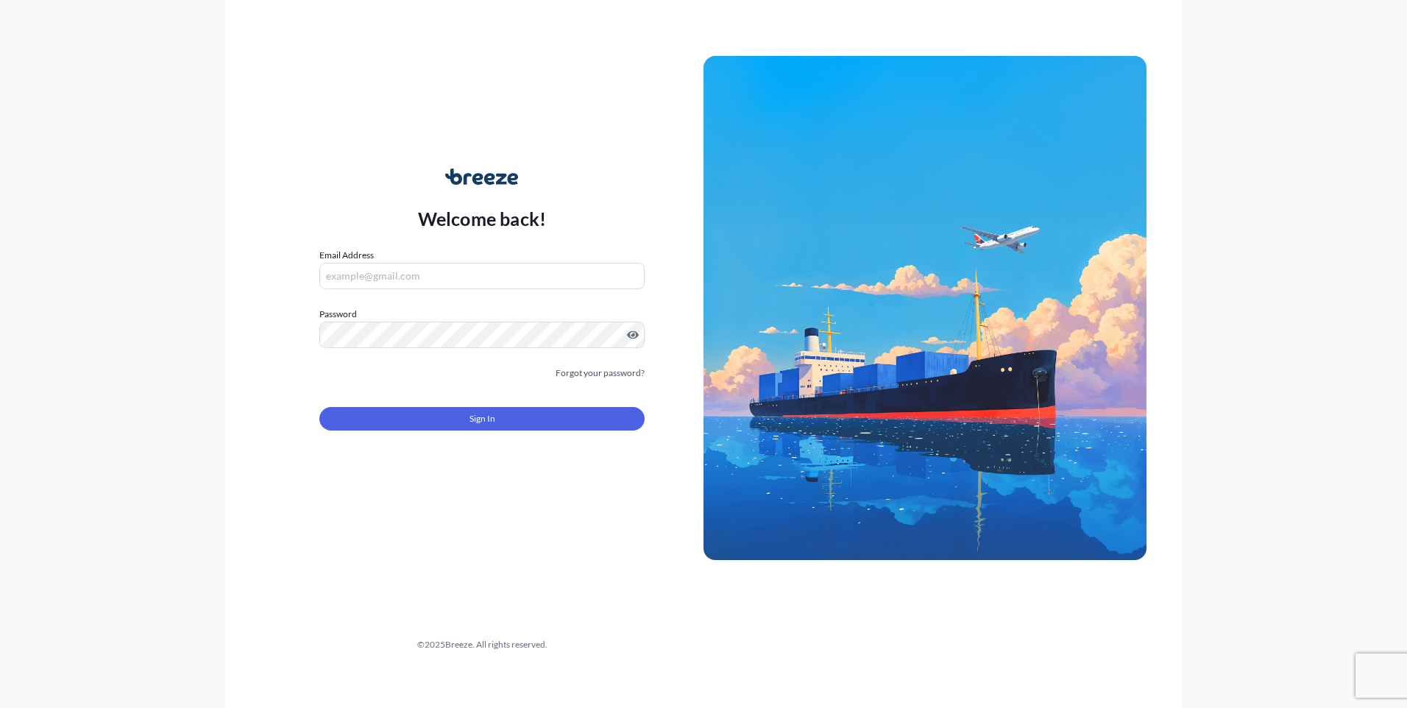
type input "[PERSON_NAME][EMAIL_ADDRESS][PERSON_NAME][DOMAIN_NAME]"
drag, startPoint x: 580, startPoint y: 263, endPoint x: 567, endPoint y: 270, distance: 15.2
click at [575, 266] on input "[PERSON_NAME][EMAIL_ADDRESS][PERSON_NAME][DOMAIN_NAME]" at bounding box center [481, 276] width 325 height 26
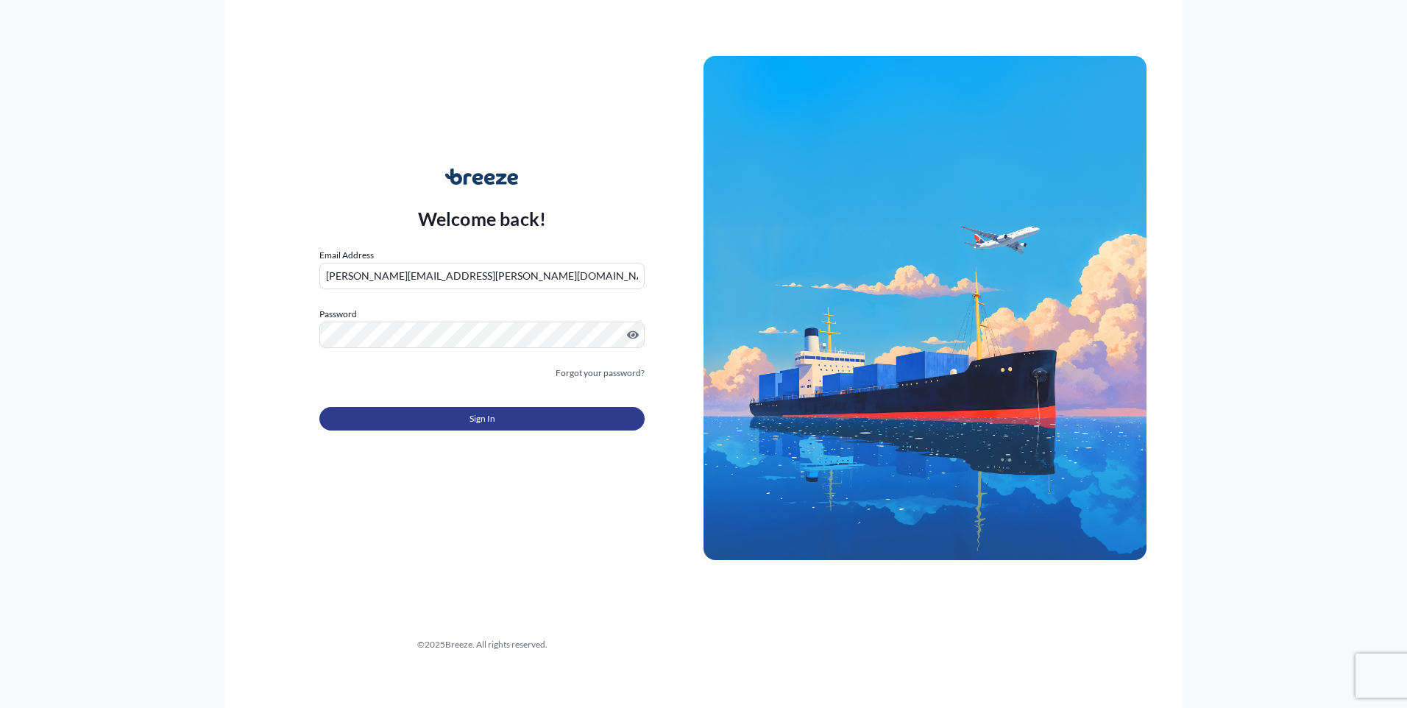
click at [492, 429] on button "Sign In" at bounding box center [481, 419] width 325 height 24
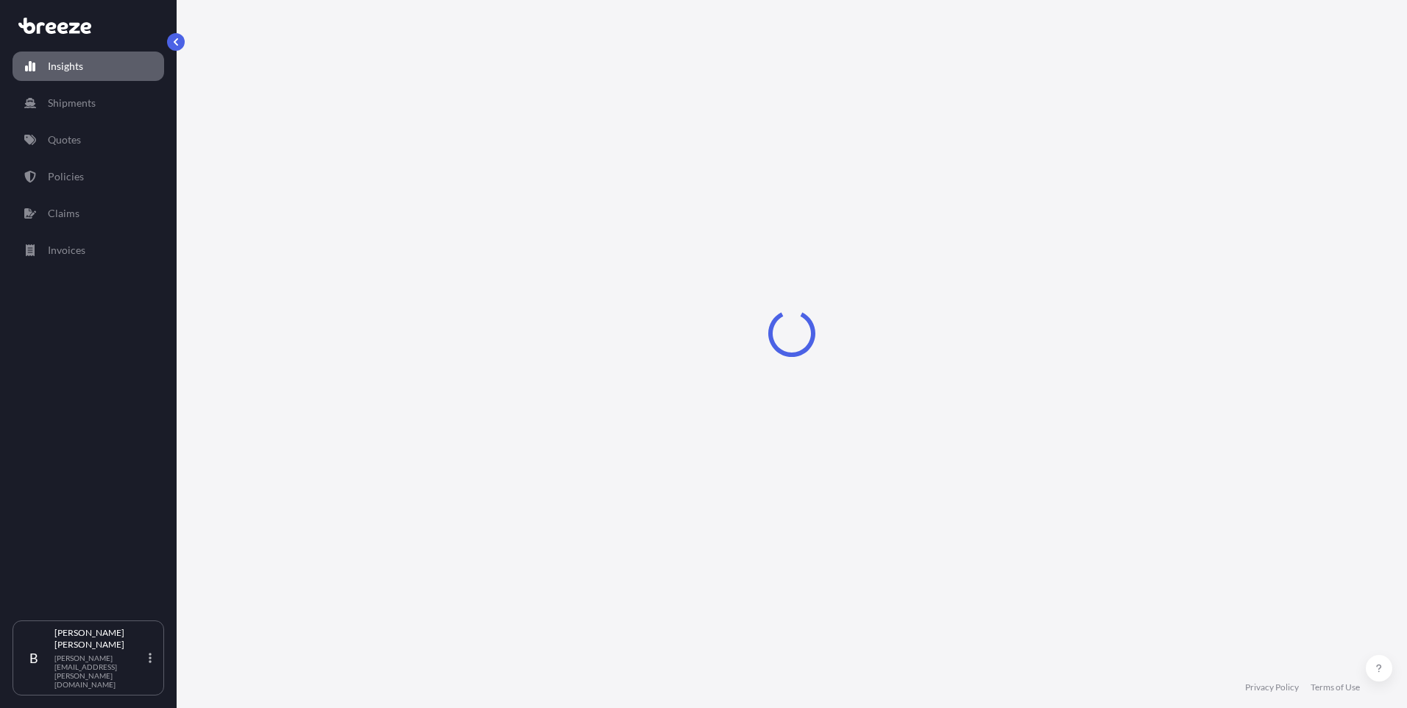
select select "2025"
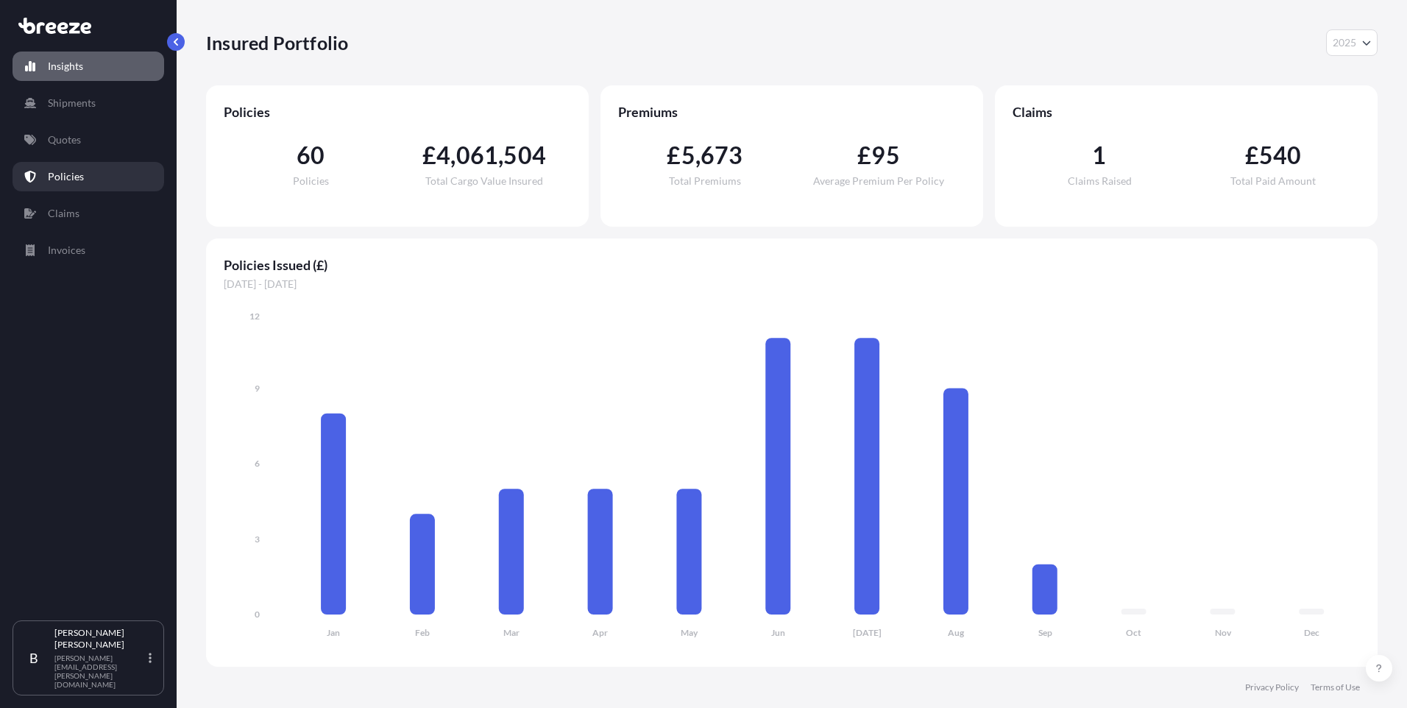
drag, startPoint x: 68, startPoint y: 160, endPoint x: 71, endPoint y: 173, distance: 13.6
click at [71, 173] on div "Insights Shipments Quotes Policies Claims Invoices" at bounding box center [89, 329] width 152 height 582
click at [71, 173] on p "Policies" at bounding box center [66, 176] width 36 height 15
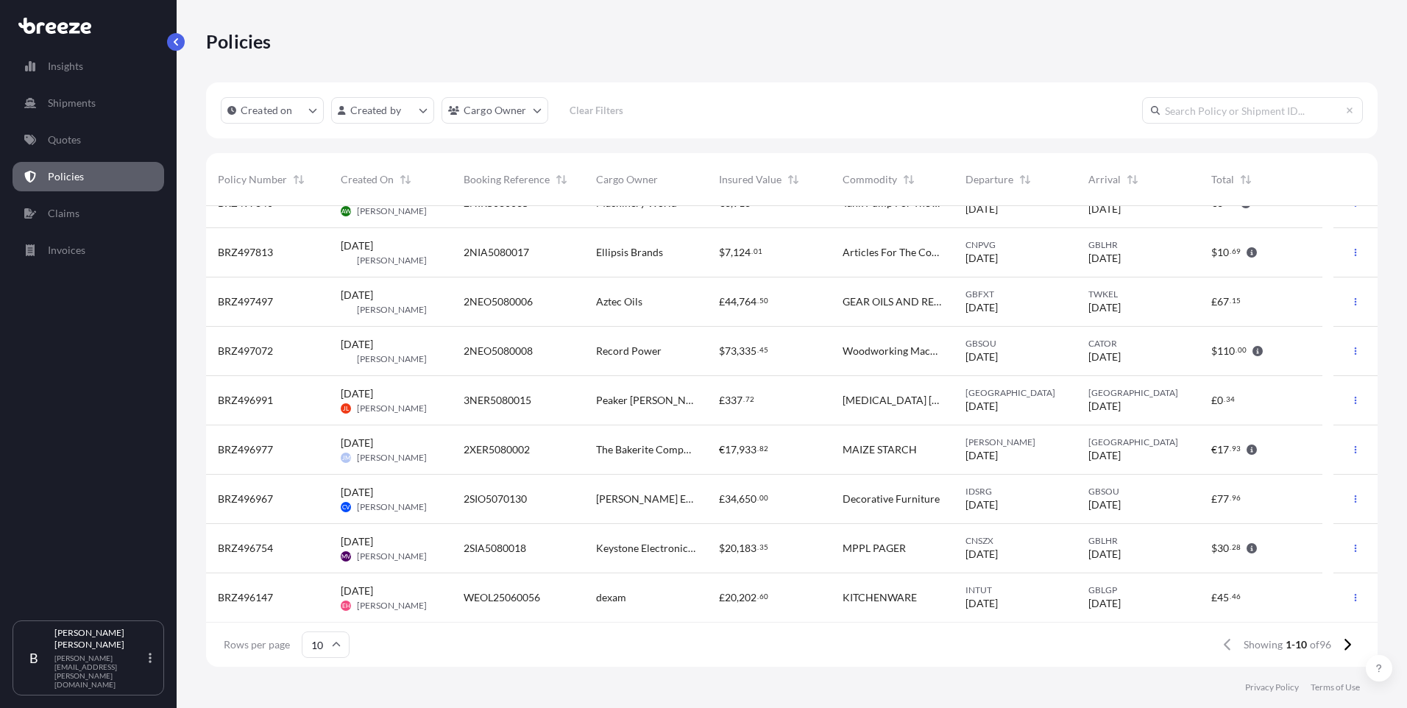
scroll to position [77, 0]
click at [1345, 646] on icon at bounding box center [1347, 644] width 8 height 13
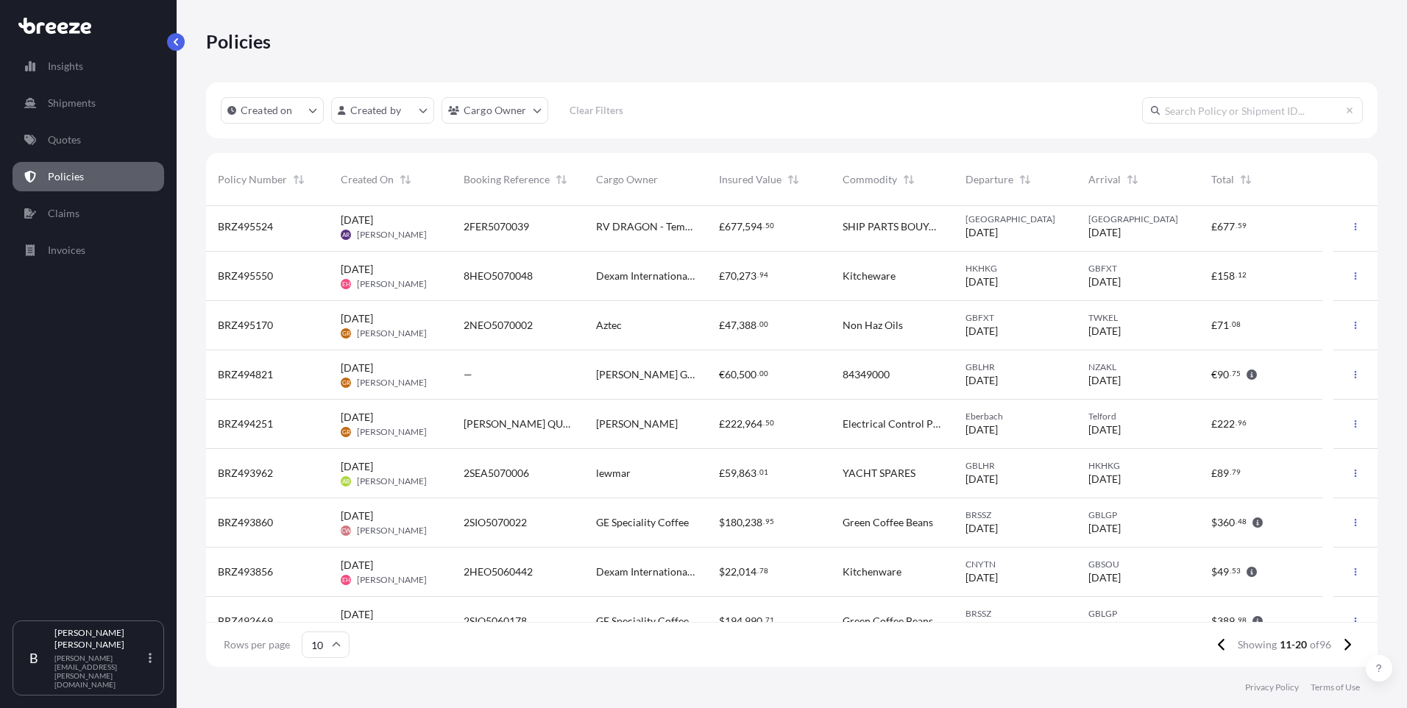
scroll to position [0, 0]
click at [1350, 647] on icon at bounding box center [1347, 644] width 8 height 13
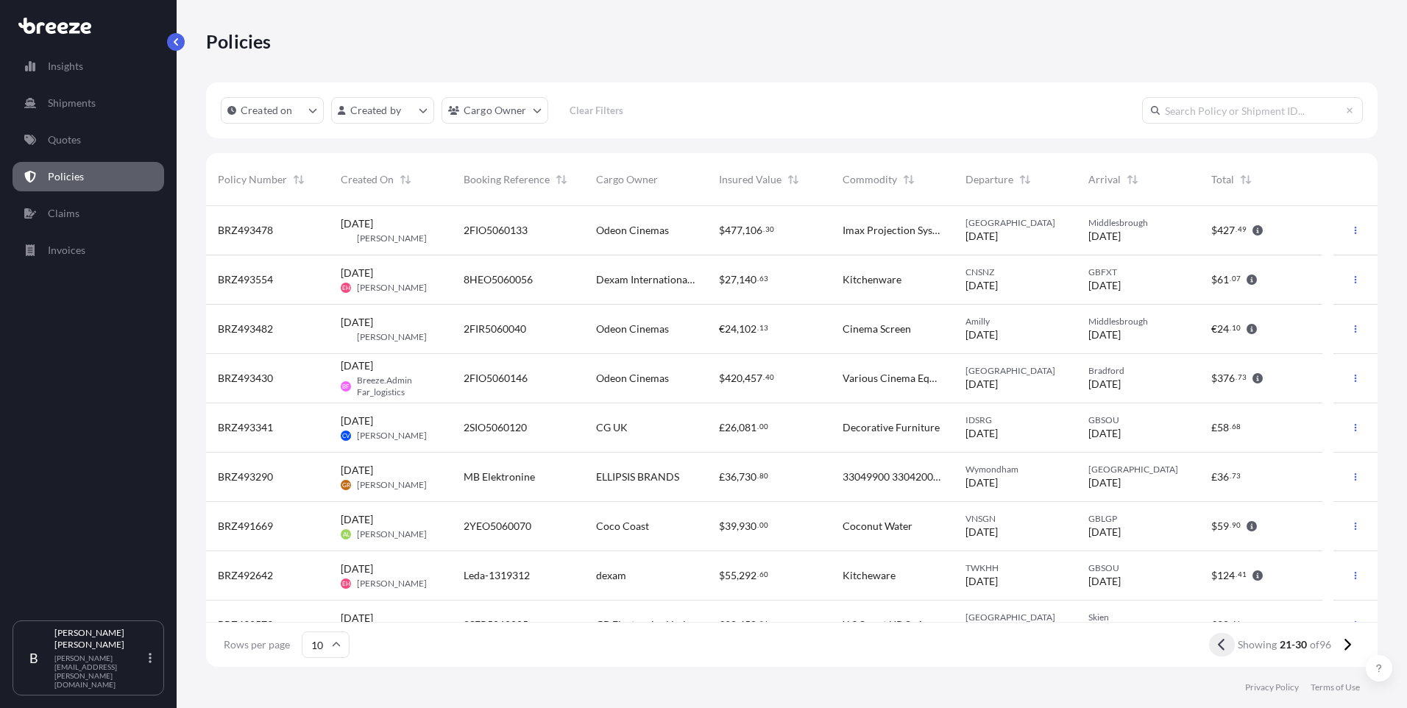
click at [1218, 642] on icon at bounding box center [1222, 644] width 8 height 13
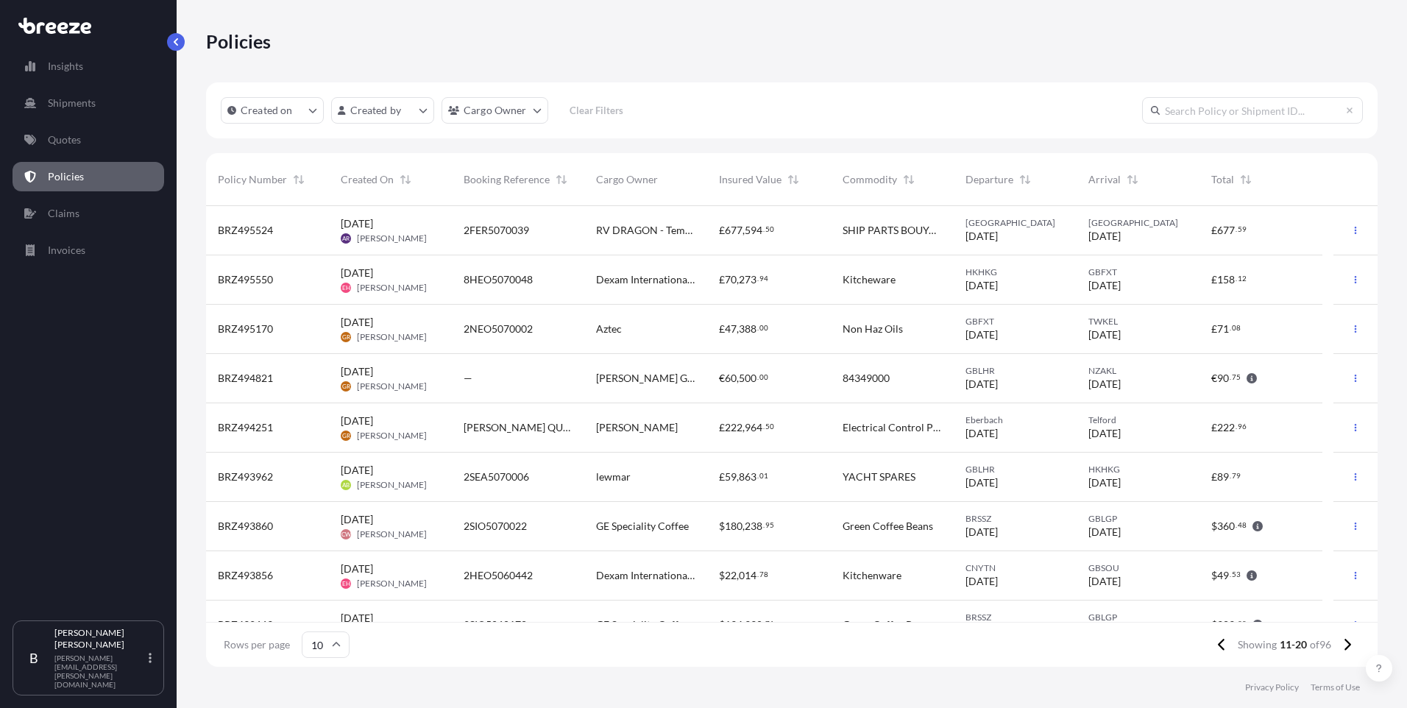
click at [1218, 642] on icon at bounding box center [1222, 644] width 8 height 13
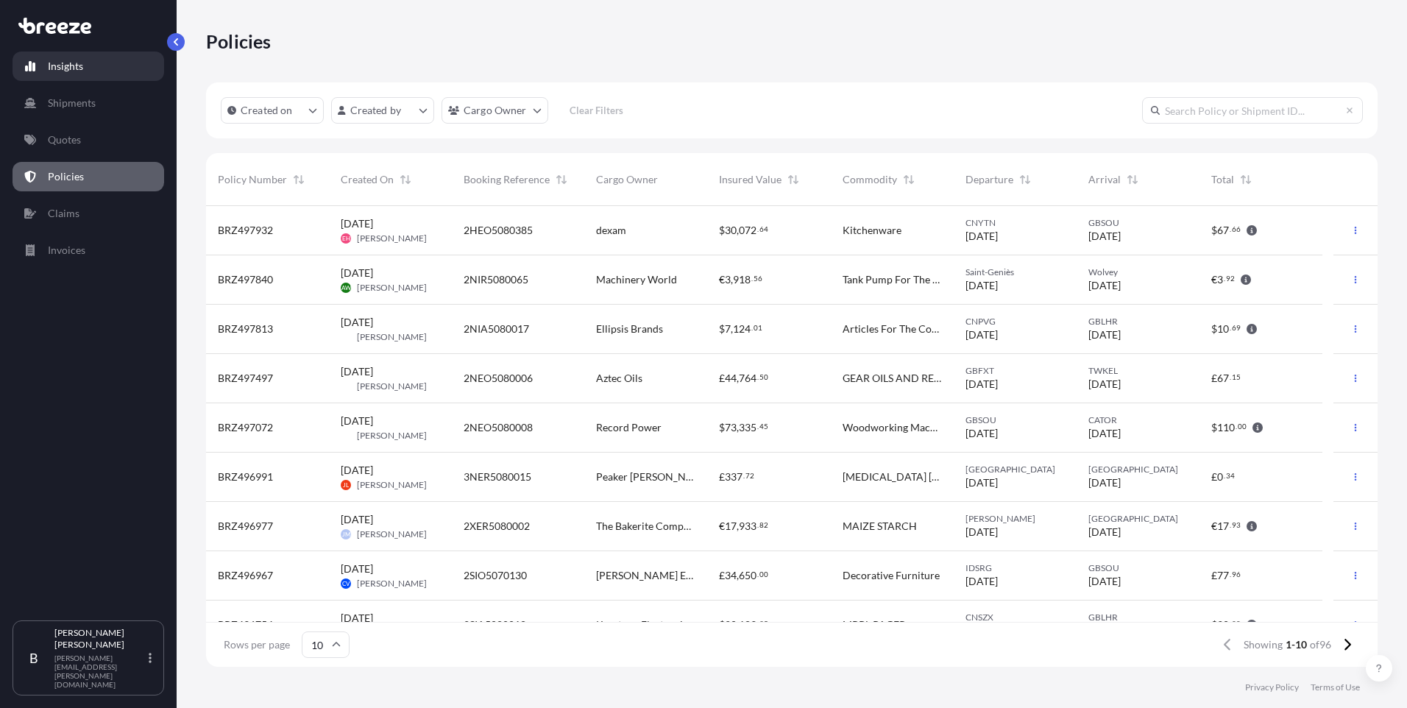
click at [63, 74] on link "Insights" at bounding box center [89, 66] width 152 height 29
select select "2025"
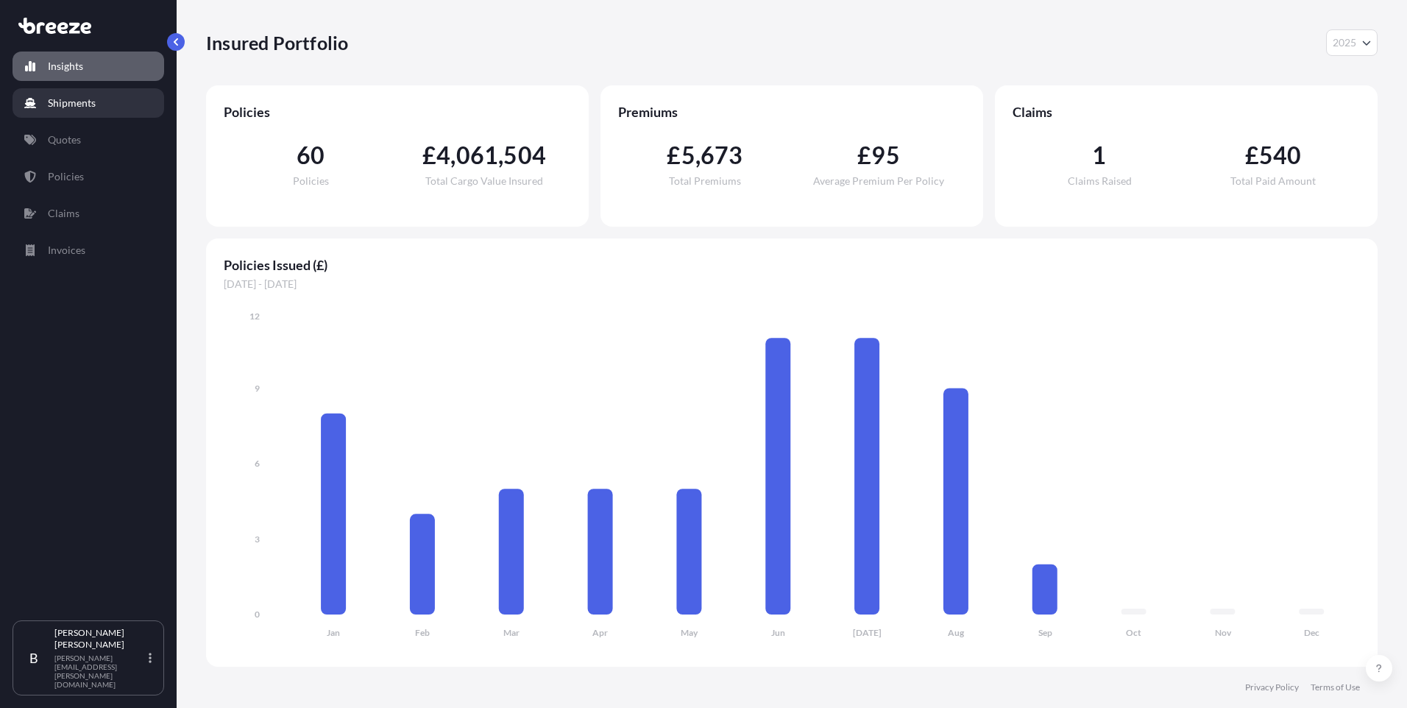
click at [76, 97] on p "Shipments" at bounding box center [72, 103] width 48 height 15
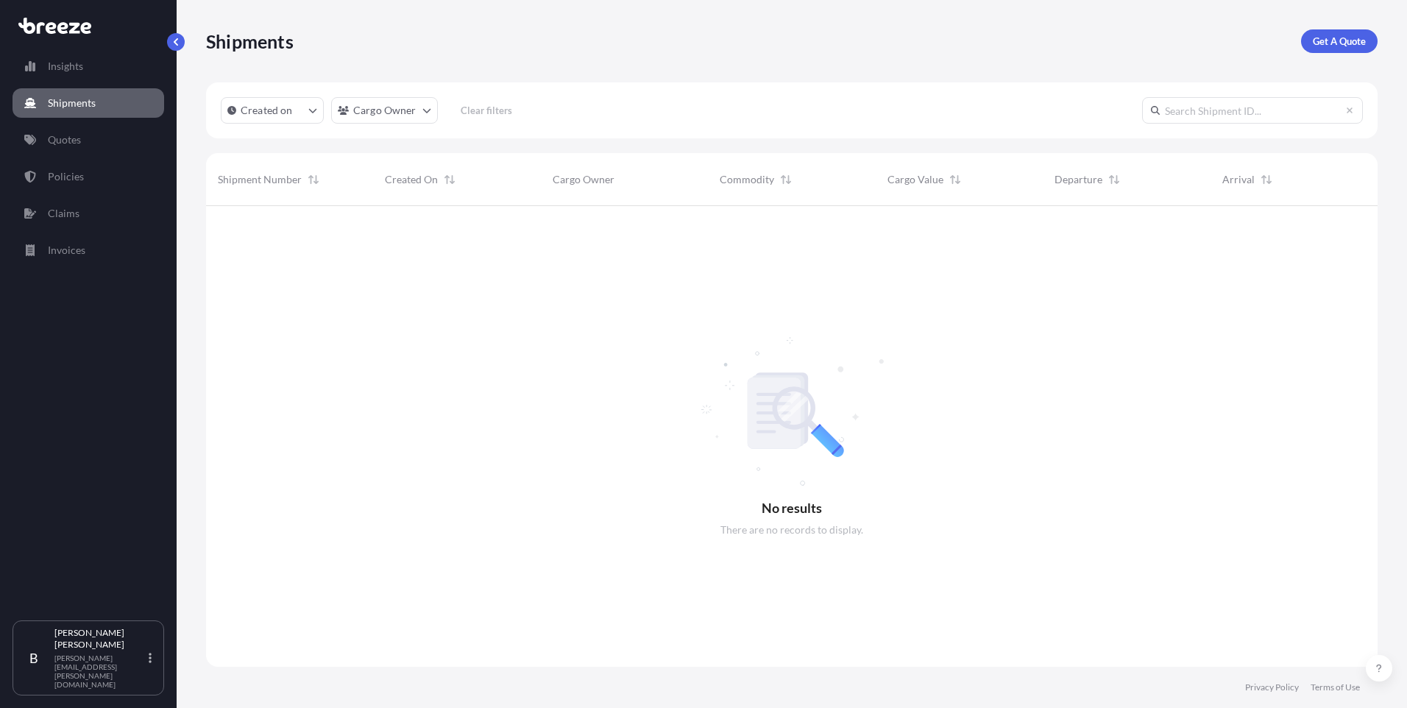
scroll to position [503, 1161]
click at [79, 142] on p "Quotes" at bounding box center [64, 139] width 33 height 15
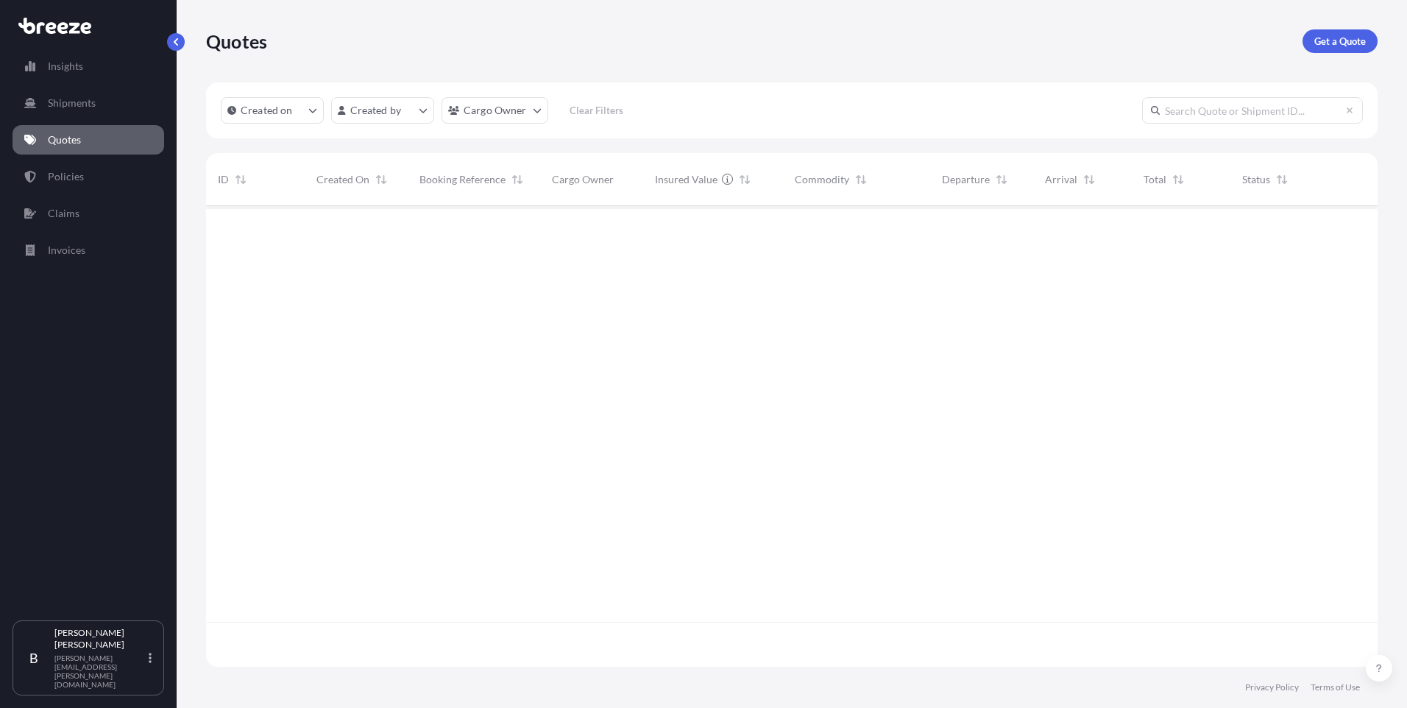
scroll to position [458, 1161]
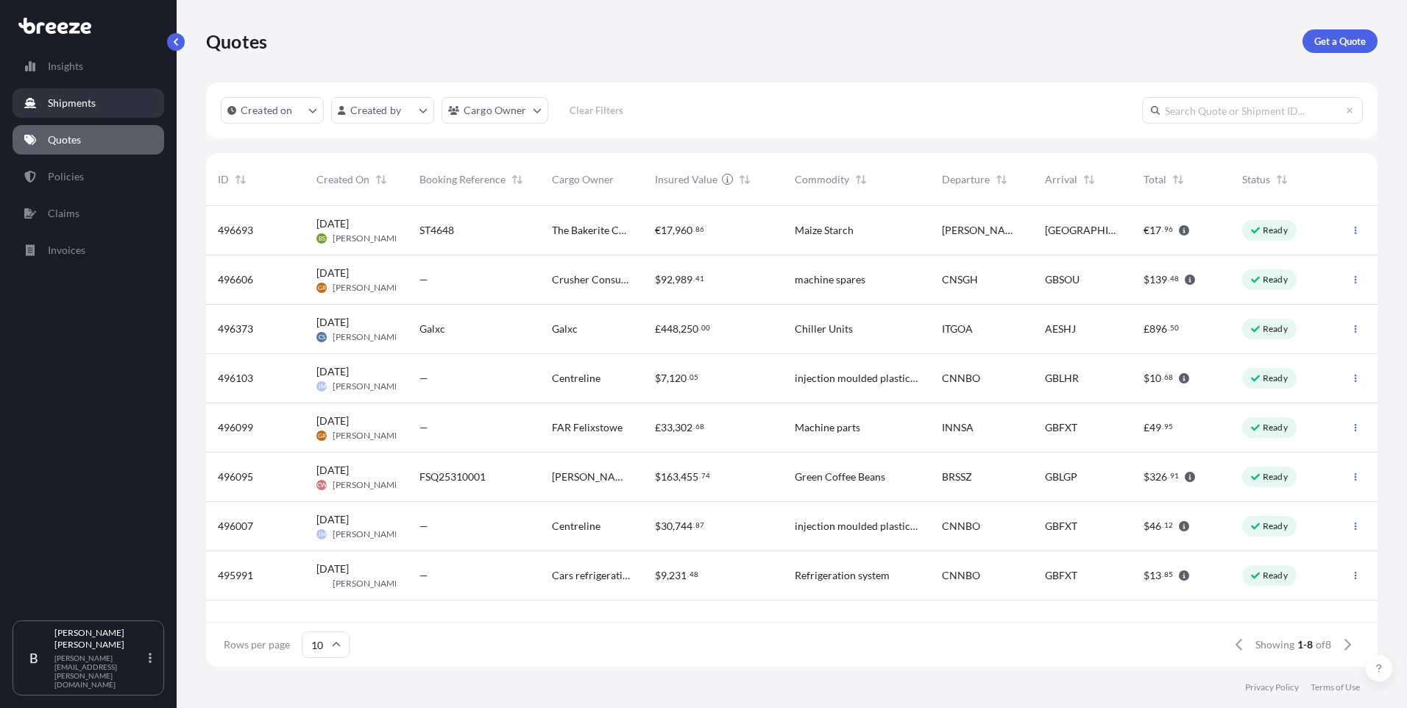
click at [75, 104] on p "Shipments" at bounding box center [72, 103] width 48 height 15
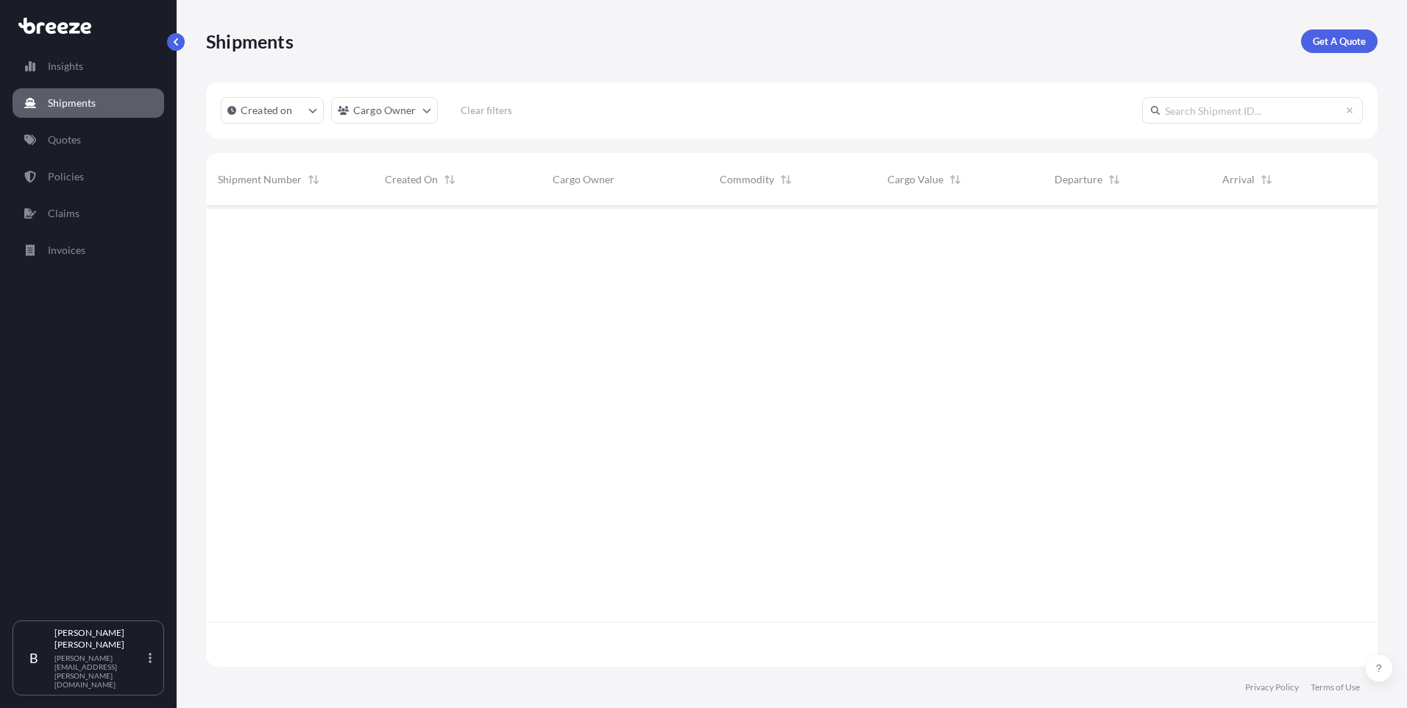
scroll to position [503, 1161]
click at [88, 193] on div "Insights Shipments Quotes Policies Claims Invoices" at bounding box center [89, 329] width 152 height 582
click at [87, 184] on link "Policies" at bounding box center [89, 176] width 152 height 29
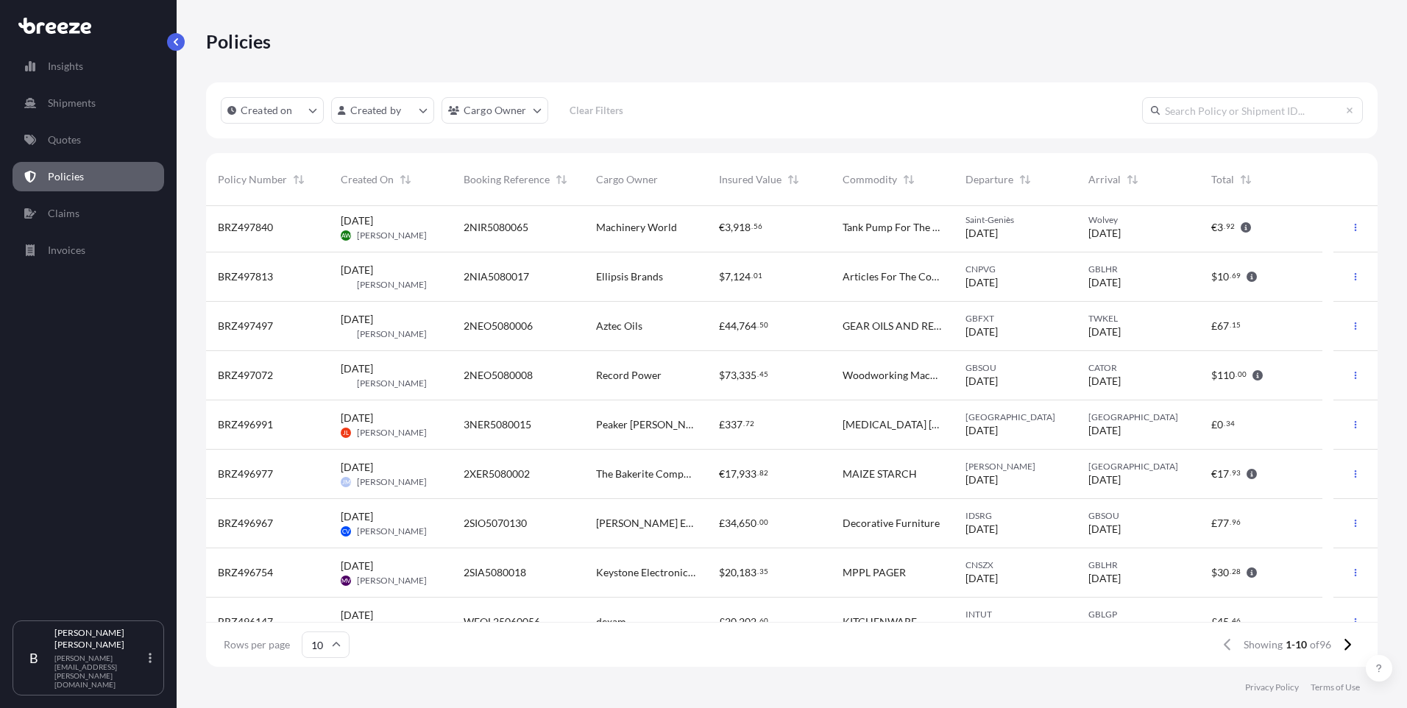
scroll to position [77, 0]
